Goal: Transaction & Acquisition: Purchase product/service

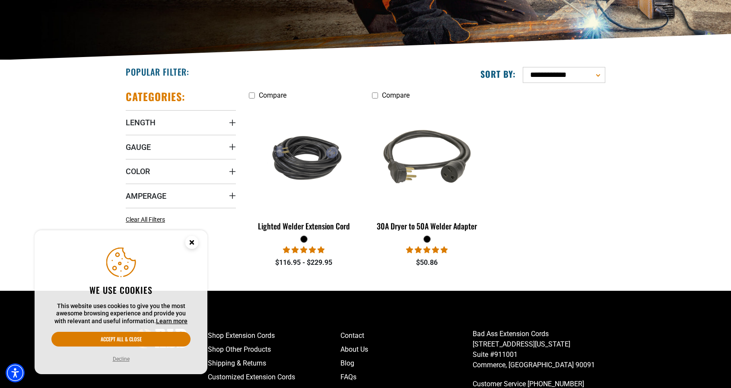
scroll to position [173, 0]
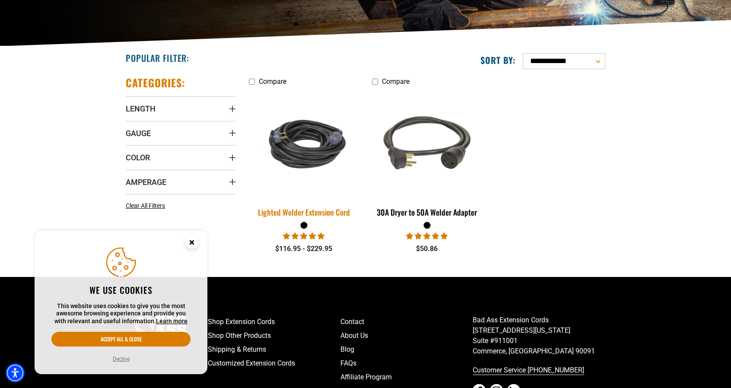
click at [326, 210] on div "Lighted Welder Extension Cord" at bounding box center [304, 212] width 110 height 8
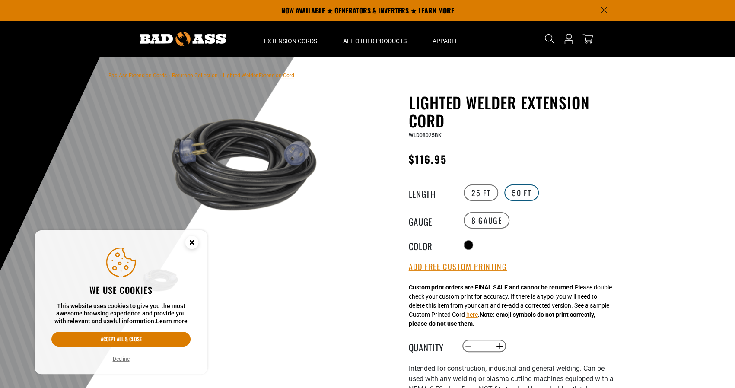
click at [525, 192] on label "50 FT" at bounding box center [521, 192] width 35 height 16
